Goal: Information Seeking & Learning: Check status

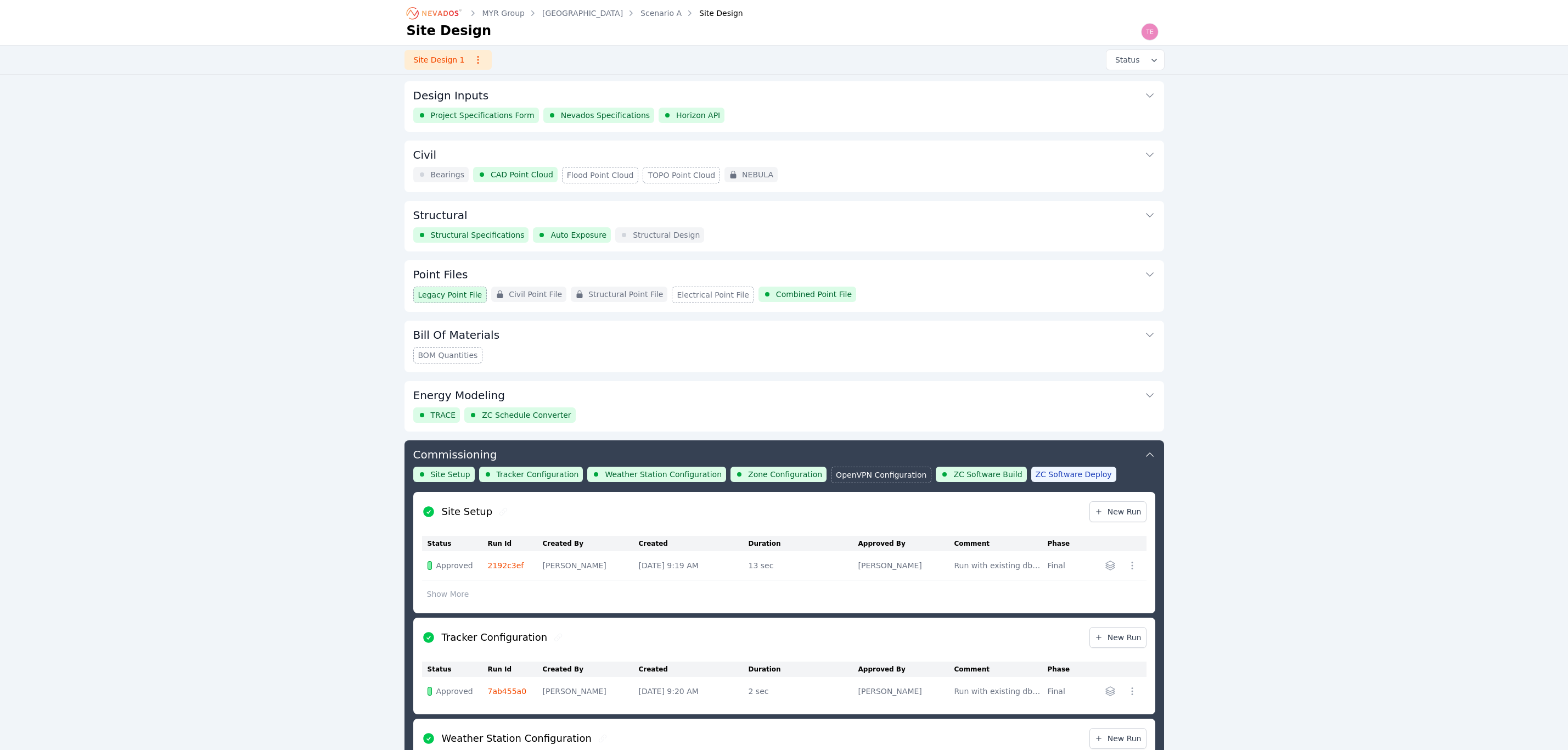
scroll to position [549, 0]
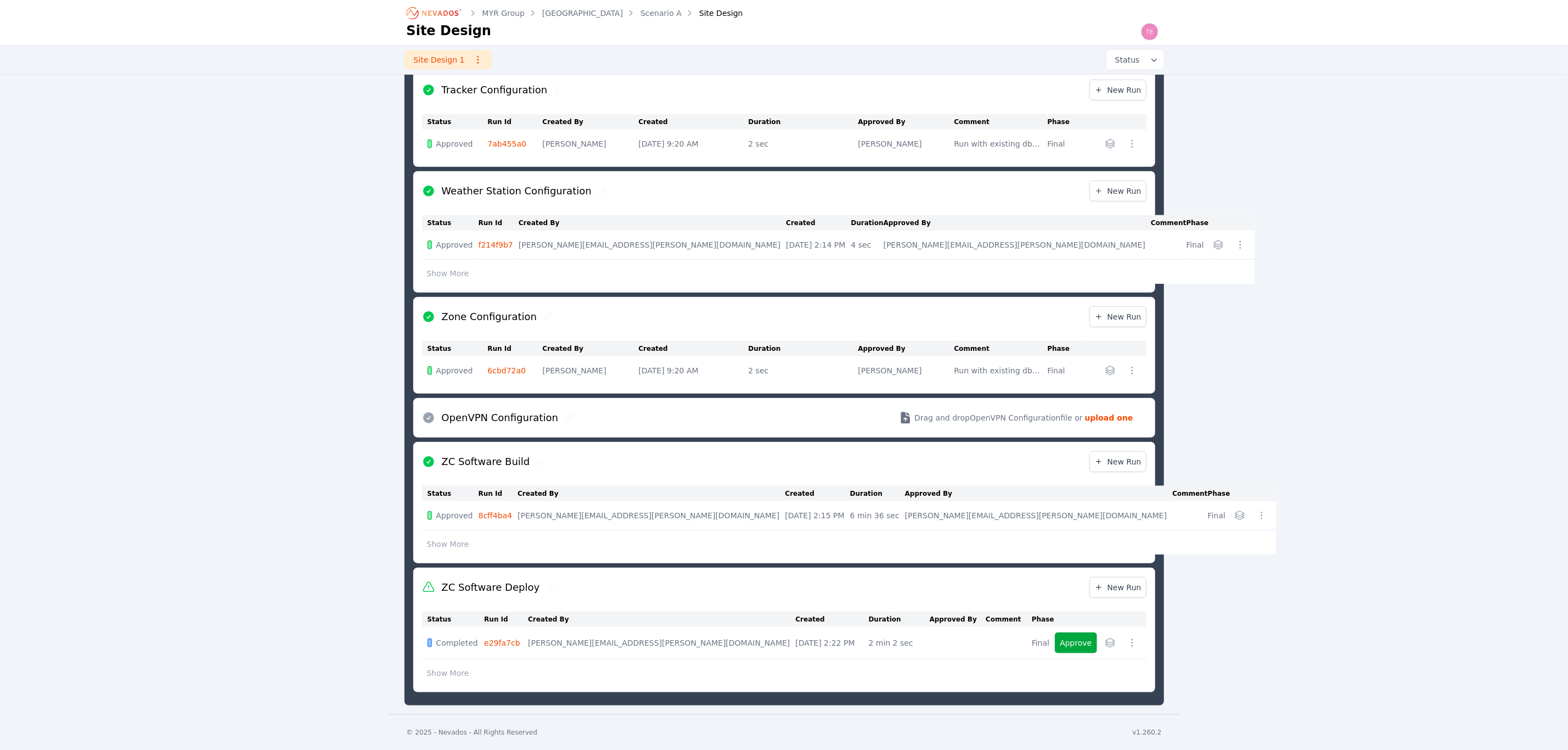
click at [570, 9] on link "Bartonsville" at bounding box center [582, 14] width 80 height 11
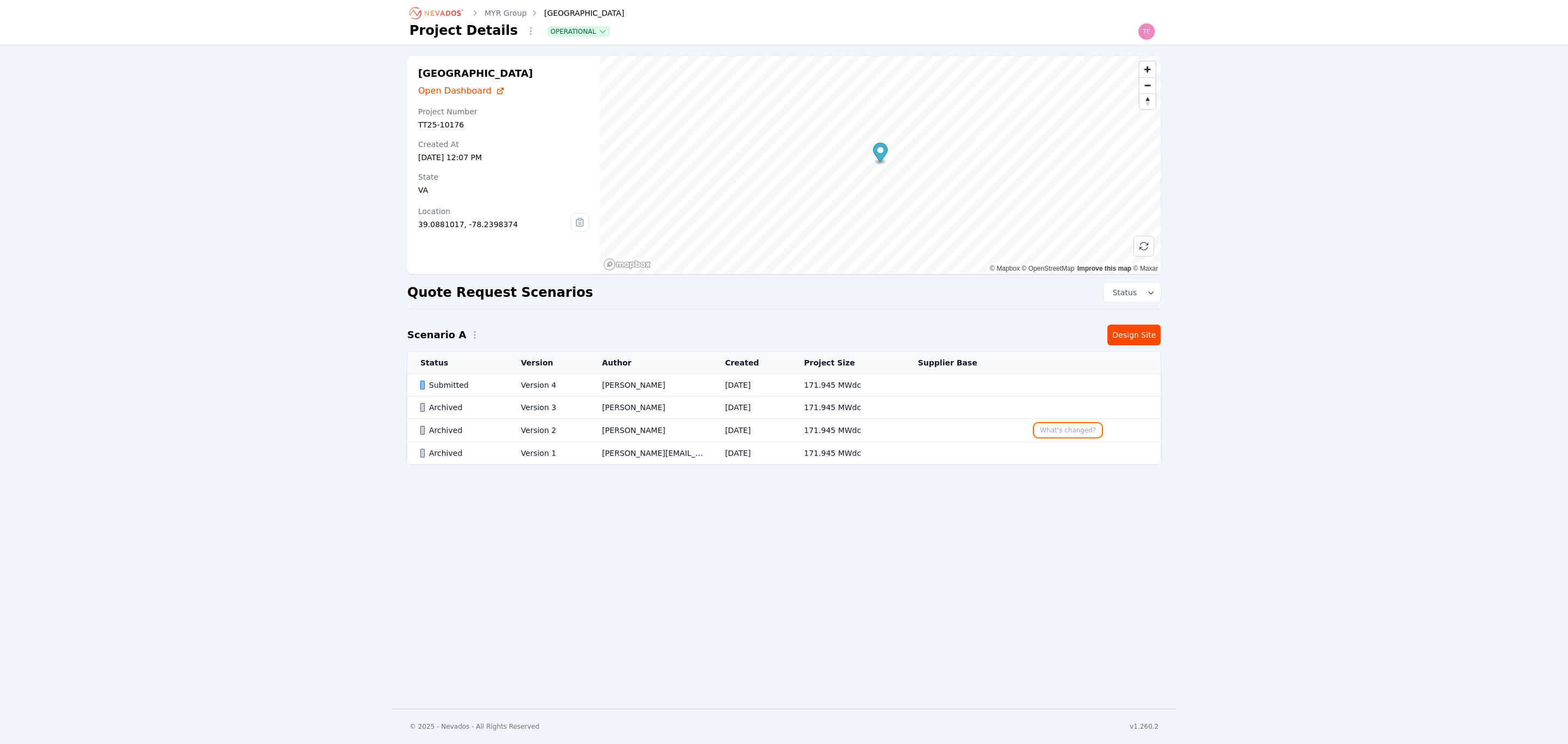
click at [1055, 429] on button "What's changed?" at bounding box center [1068, 430] width 66 height 12
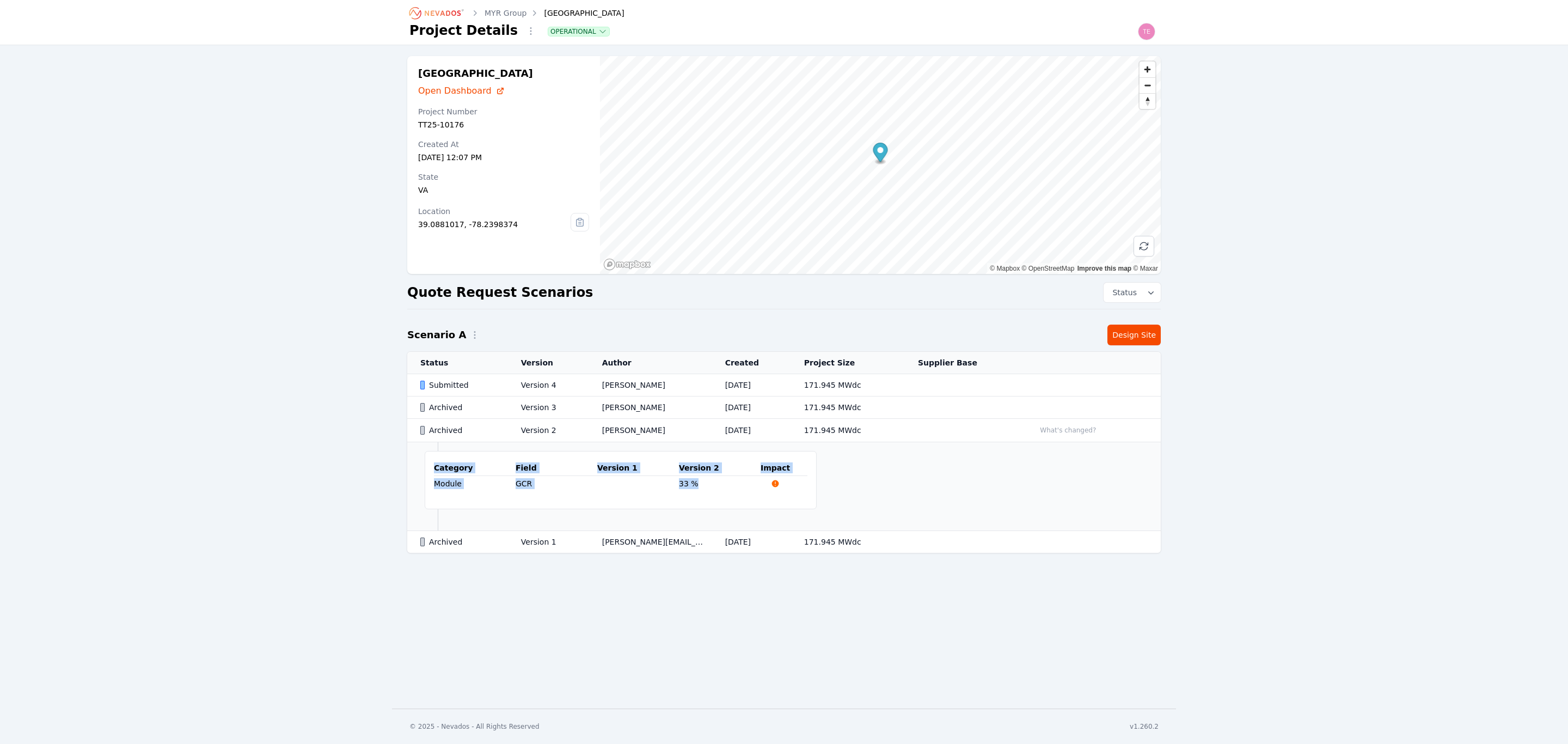
drag, startPoint x: 435, startPoint y: 469, endPoint x: 712, endPoint y: 486, distance: 277.5
click at [712, 486] on table "Category Field Version 1 Version 2 Impact Module GCR 33 %" at bounding box center [621, 476] width 374 height 31
click at [489, 491] on td "Module" at bounding box center [475, 484] width 82 height 16
drag, startPoint x: 436, startPoint y: 474, endPoint x: 446, endPoint y: 488, distance: 17.2
click at [446, 488] on table "Category Field Version 1 Version 2 Impact Module GCR 33 %" at bounding box center [621, 476] width 374 height 31
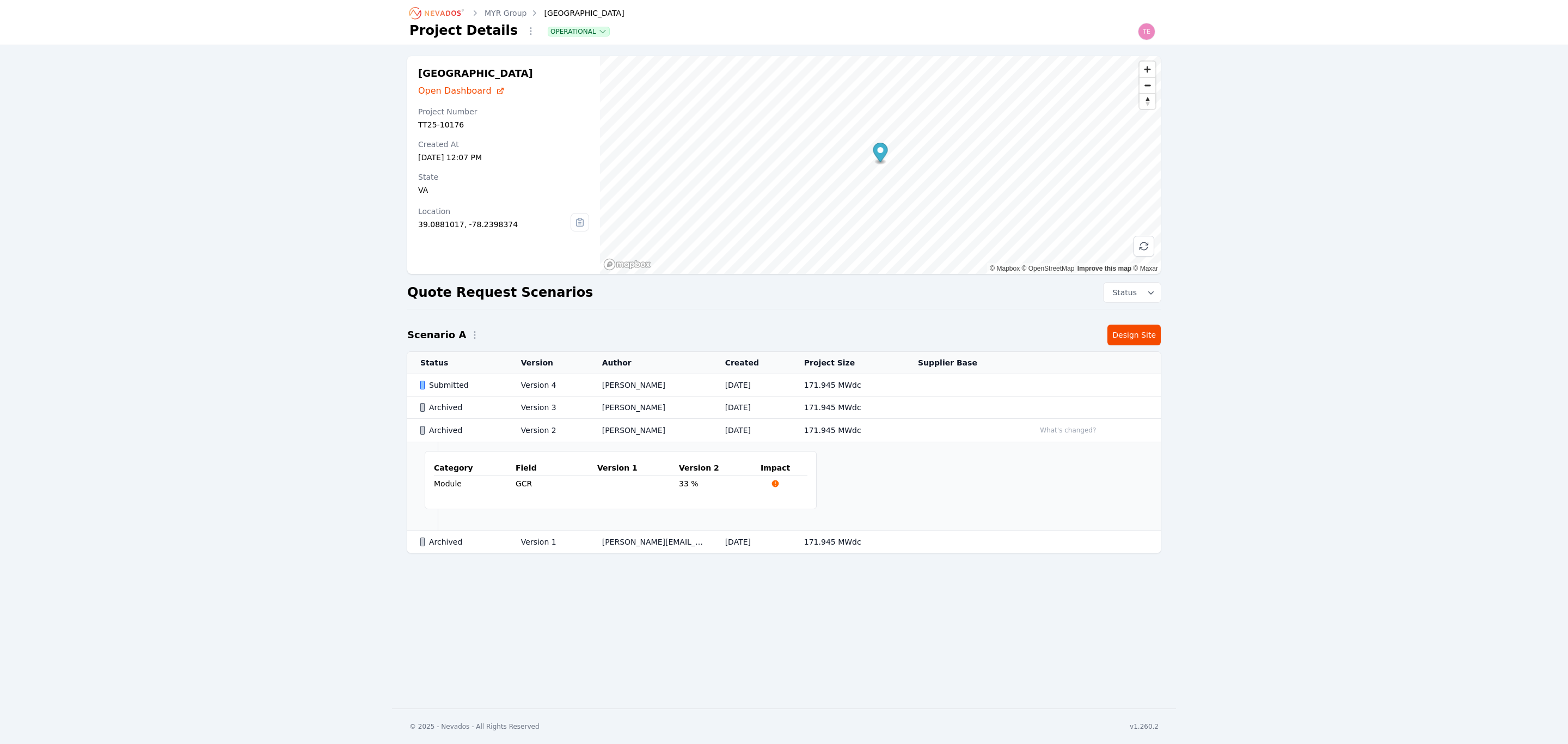
click at [453, 489] on td "Module" at bounding box center [475, 484] width 82 height 16
drag, startPoint x: 440, startPoint y: 466, endPoint x: 495, endPoint y: 468, distance: 55.0
click at [464, 466] on div "Category Field Version 1 Version 2 Impact Module GCR 33 %" at bounding box center [621, 480] width 392 height 58
click at [605, 461] on div "Category Field Version 1 Version 2 Impact Module GCR 33 %" at bounding box center [621, 480] width 392 height 58
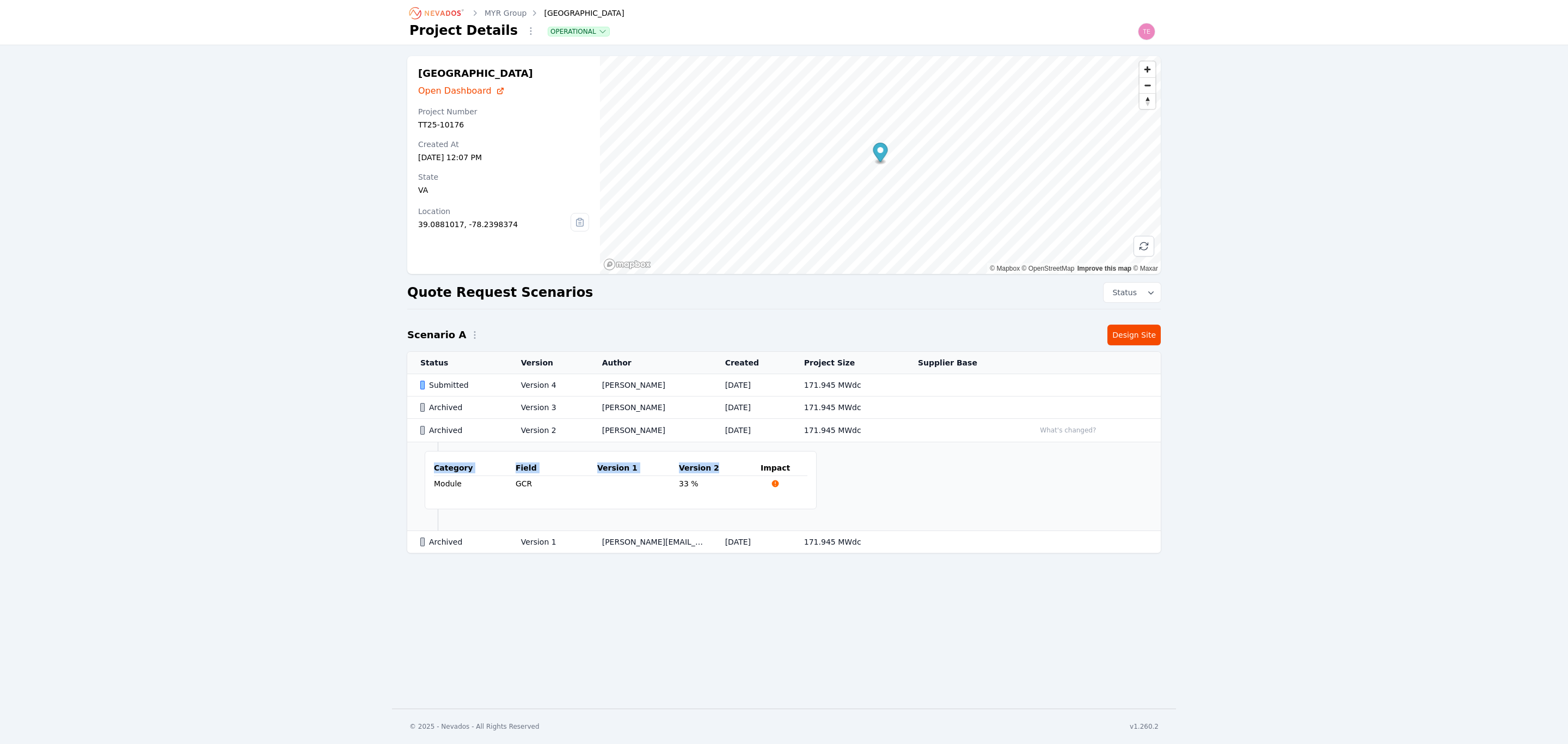
drag, startPoint x: 758, startPoint y: 467, endPoint x: 806, endPoint y: 474, distance: 48.5
click at [806, 474] on div "Category Field Version 1 Version 2 Impact Module GCR 33 %" at bounding box center [621, 480] width 392 height 58
click at [779, 467] on th "Impact" at bounding box center [784, 468] width 47 height 16
drag, startPoint x: 760, startPoint y: 469, endPoint x: 792, endPoint y: 472, distance: 32.1
click at [792, 472] on tr "Category Field Version 1 Version 2 Impact" at bounding box center [621, 468] width 374 height 16
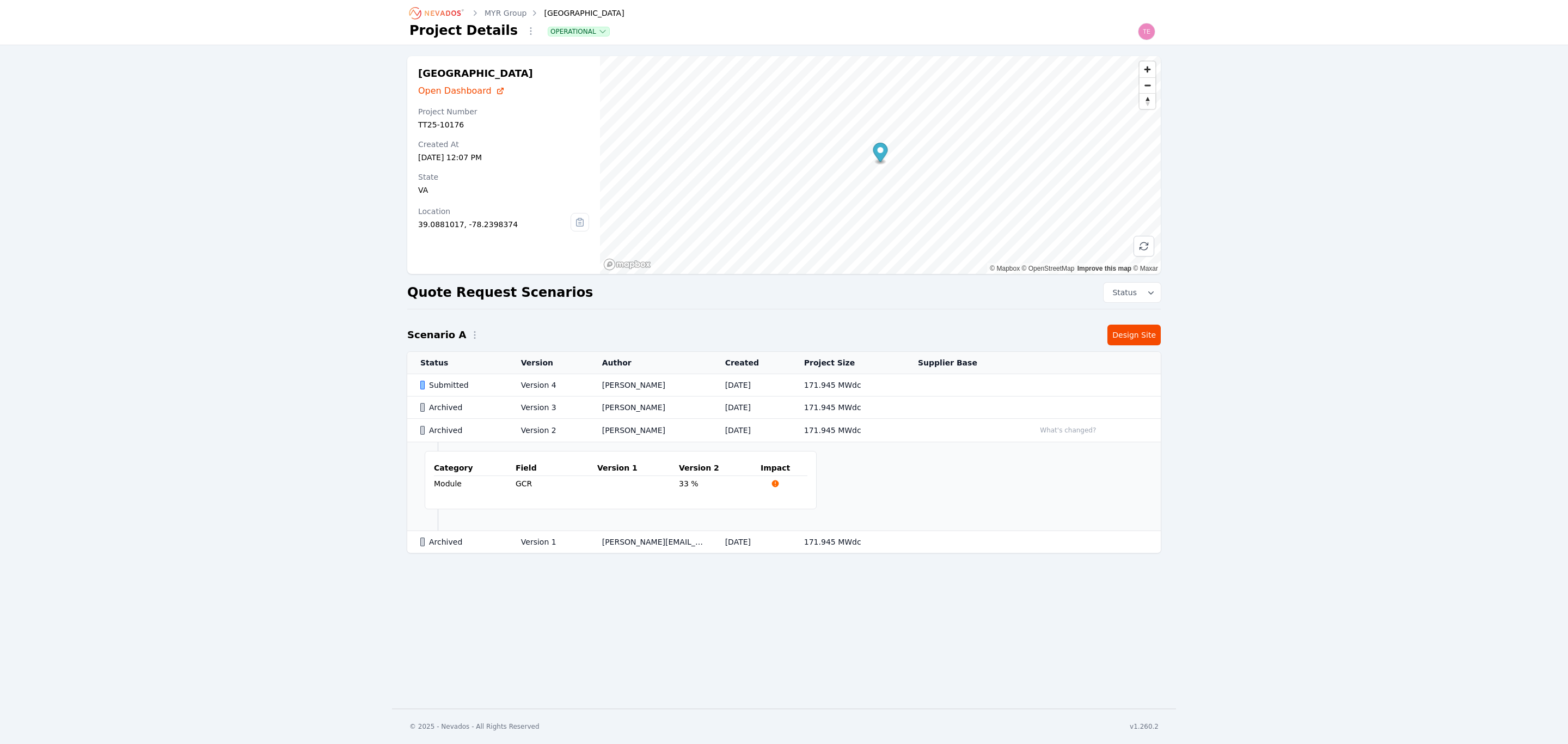
click at [811, 657] on div "MYR Group Bartonsville Project Details Operational Bartonsville Open Dashboard …" at bounding box center [784, 354] width 1568 height 709
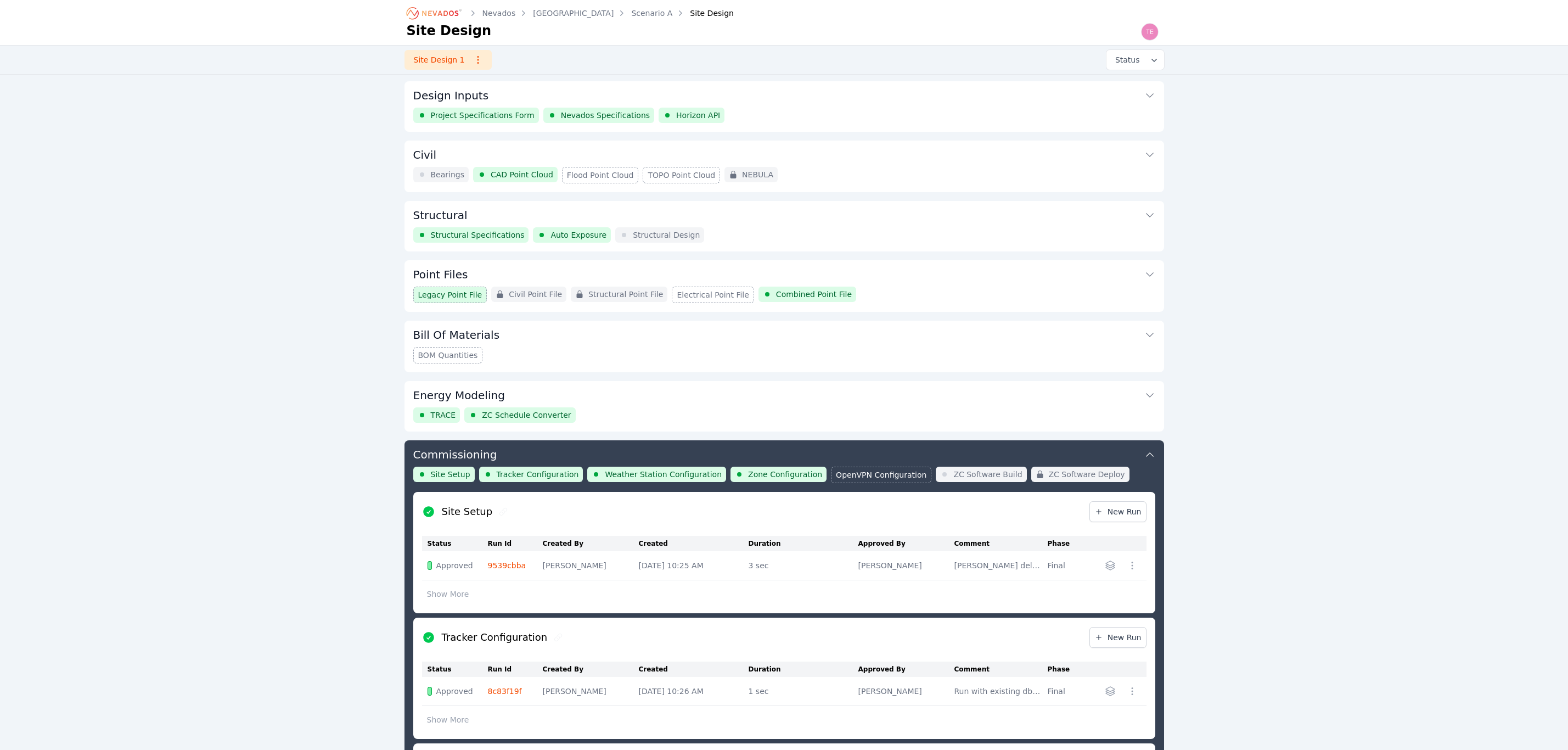
scroll to position [492, 0]
